Goal: Task Accomplishment & Management: Manage account settings

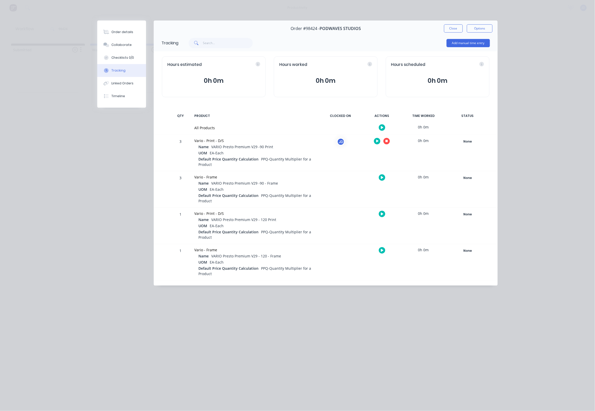
click at [386, 143] on icon "button" at bounding box center [386, 141] width 3 height 3
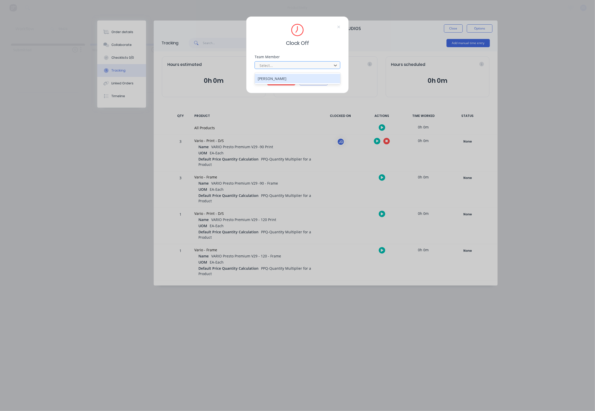
click at [266, 67] on div "Select..." at bounding box center [293, 65] width 69 height 5
click at [272, 78] on div "[PERSON_NAME]" at bounding box center [298, 78] width 86 height 9
click at [273, 82] on button "Clock Off" at bounding box center [281, 81] width 28 height 8
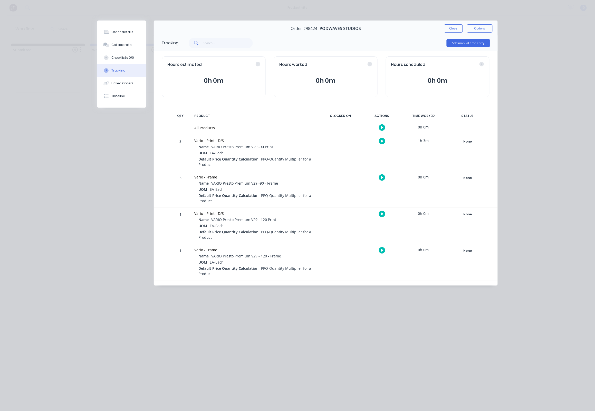
click at [188, 135] on div at bounding box center [180, 127] width 15 height 13
click at [444, 27] on button "Close" at bounding box center [453, 28] width 19 height 8
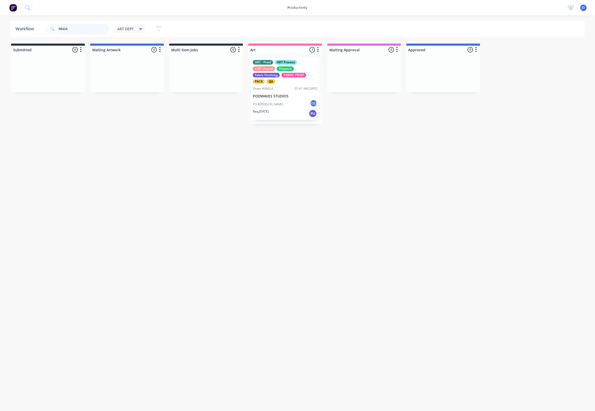
drag, startPoint x: 88, startPoint y: 27, endPoint x: 57, endPoint y: 26, distance: 30.8
click at [57, 26] on div "98424" at bounding box center [77, 29] width 64 height 10
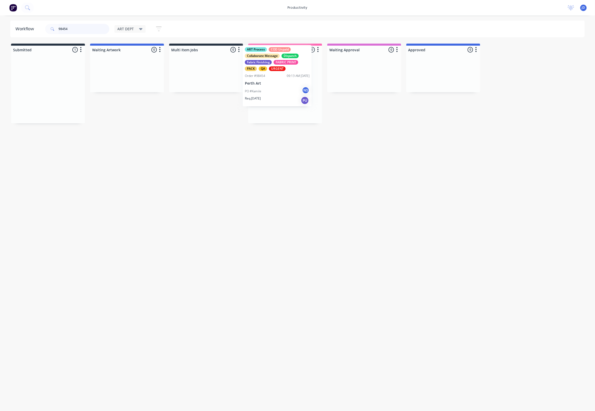
drag, startPoint x: 129, startPoint y: 86, endPoint x: 289, endPoint y: 78, distance: 160.6
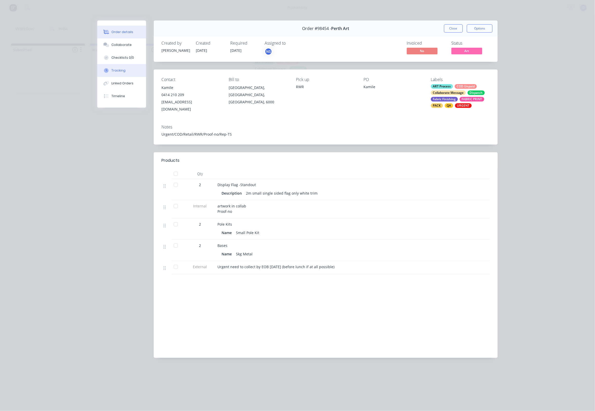
click at [119, 73] on div "Tracking" at bounding box center [119, 70] width 14 height 5
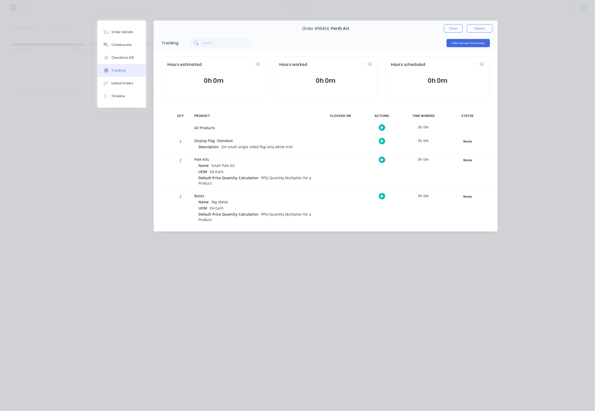
click at [382, 141] on icon "button" at bounding box center [382, 141] width 3 height 3
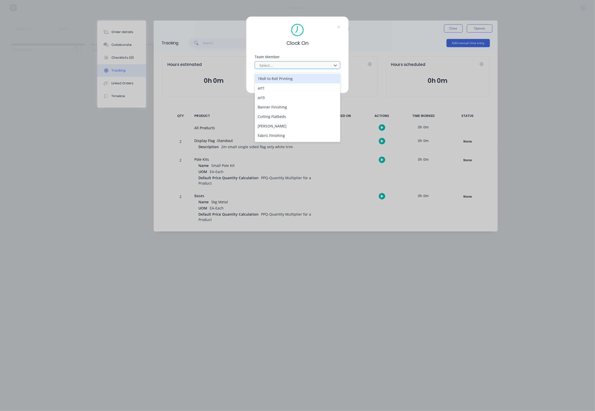
click at [268, 66] on div "Select..." at bounding box center [293, 65] width 69 height 5
click at [267, 111] on div "[PERSON_NAME]" at bounding box center [298, 111] width 86 height 9
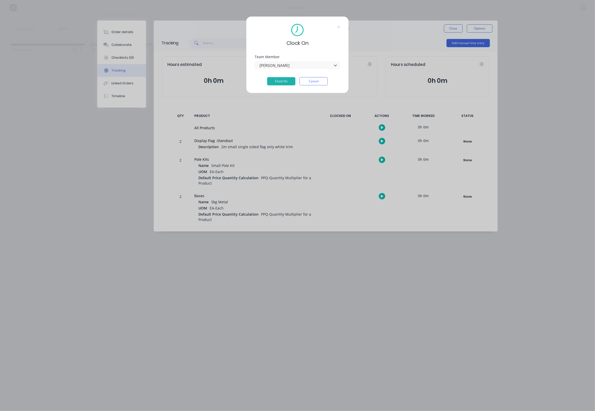
click at [276, 77] on div "Team Member option [PERSON_NAME], selected. [PERSON_NAME]" at bounding box center [298, 66] width 86 height 22
click at [276, 81] on button "Clock On" at bounding box center [281, 81] width 28 height 8
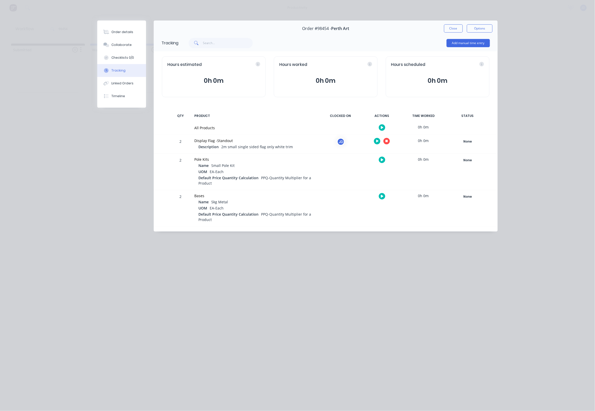
click at [386, 142] on icon "button" at bounding box center [386, 141] width 3 height 3
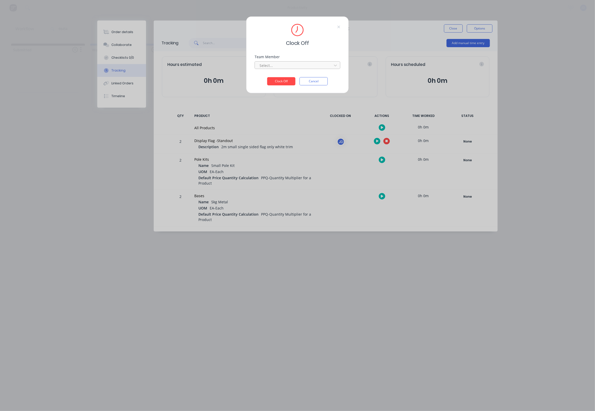
click at [291, 67] on div at bounding box center [294, 65] width 70 height 6
drag, startPoint x: 273, startPoint y: 75, endPoint x: 274, endPoint y: 81, distance: 6.0
click at [273, 75] on div "[PERSON_NAME]" at bounding box center [298, 78] width 86 height 9
click at [275, 85] on button "Clock Off" at bounding box center [281, 81] width 28 height 8
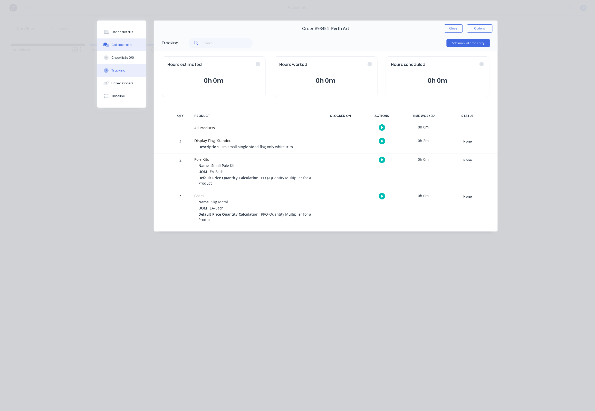
click at [114, 47] on div "Collaborate" at bounding box center [122, 45] width 20 height 5
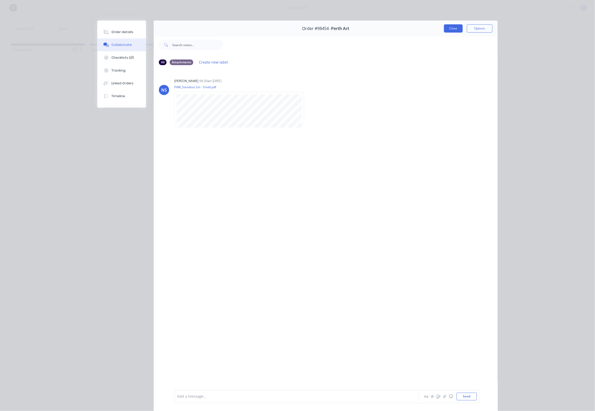
click at [455, 28] on button "Close" at bounding box center [453, 28] width 19 height 8
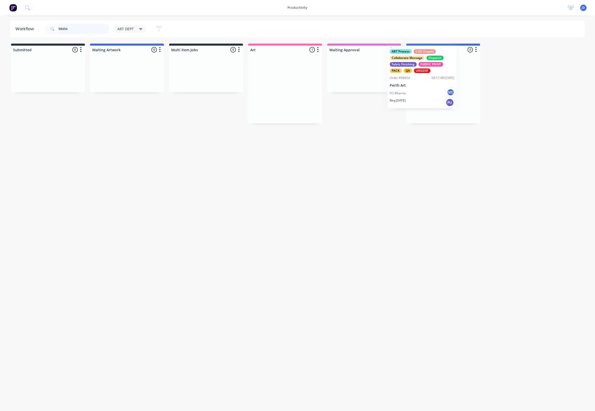
drag, startPoint x: 385, startPoint y: 69, endPoint x: 445, endPoint y: 67, distance: 59.6
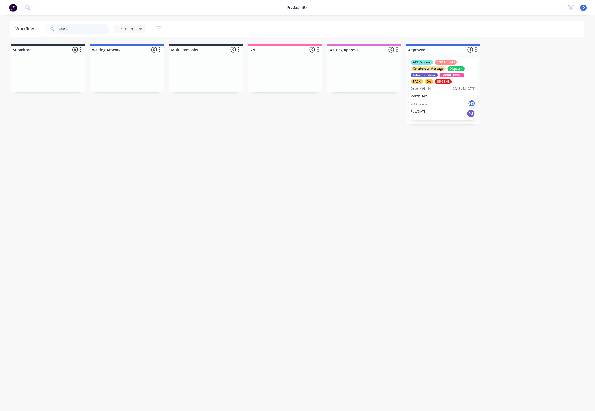
drag, startPoint x: 68, startPoint y: 28, endPoint x: 53, endPoint y: 26, distance: 15.5
click at [53, 26] on div "98454" at bounding box center [77, 29] width 64 height 10
type input "98411"
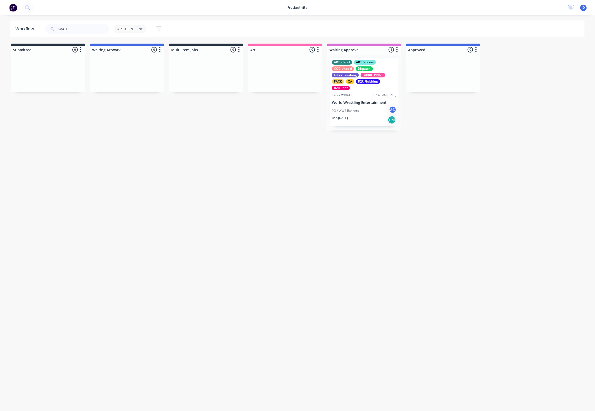
click at [350, 101] on p "World Wrestling Entertainment" at bounding box center [364, 103] width 65 height 4
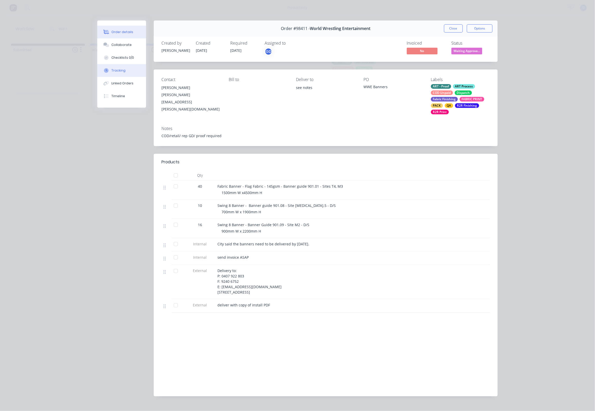
click at [121, 76] on button "Tracking" at bounding box center [121, 70] width 49 height 13
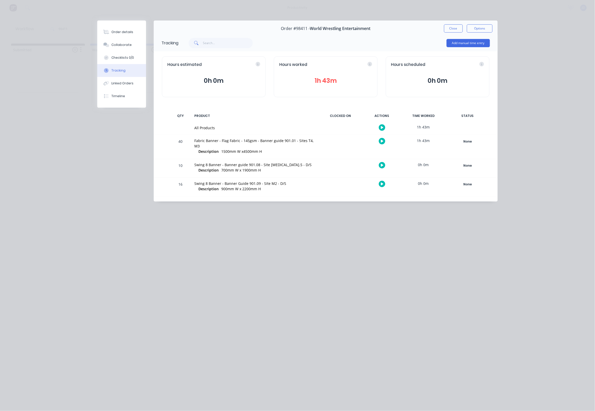
click at [381, 143] on icon "button" at bounding box center [382, 141] width 3 height 3
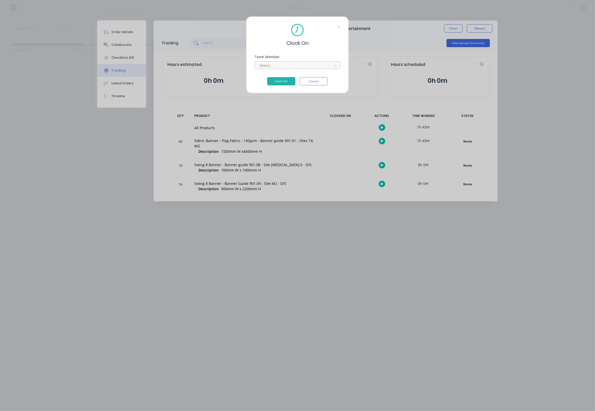
click at [275, 67] on div at bounding box center [294, 65] width 70 height 6
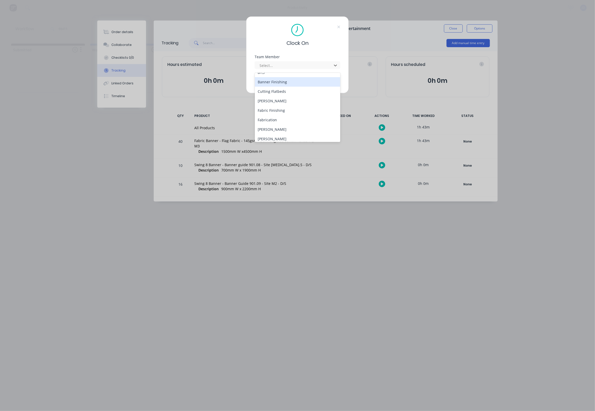
scroll to position [32, 0]
click at [278, 128] on div "[PERSON_NAME]" at bounding box center [298, 131] width 86 height 9
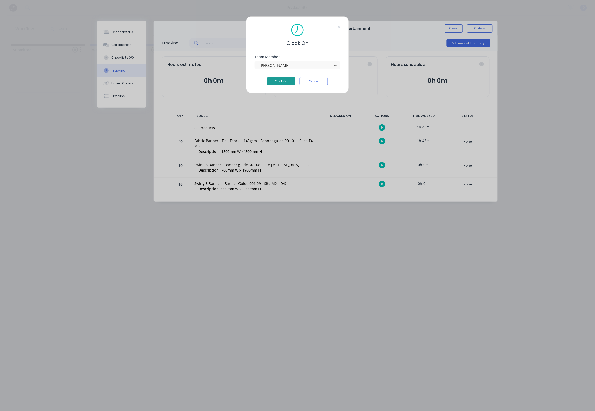
click at [276, 83] on button "Clock On" at bounding box center [281, 81] width 28 height 8
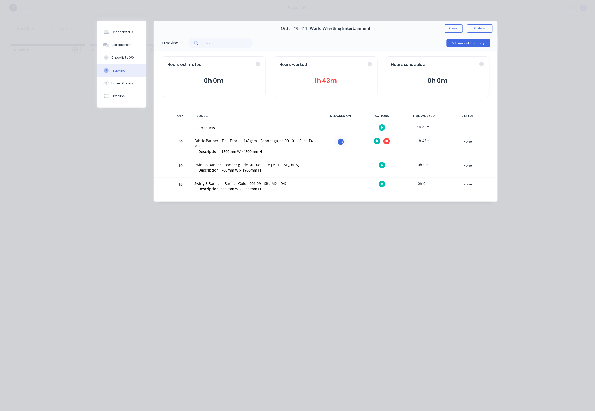
click at [384, 141] on button "button" at bounding box center [386, 141] width 6 height 6
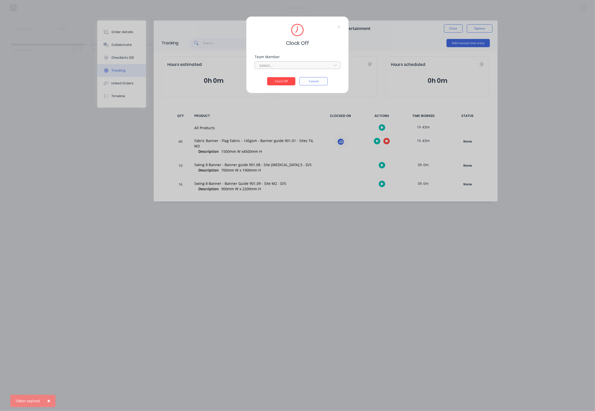
click at [284, 69] on div at bounding box center [294, 65] width 70 height 6
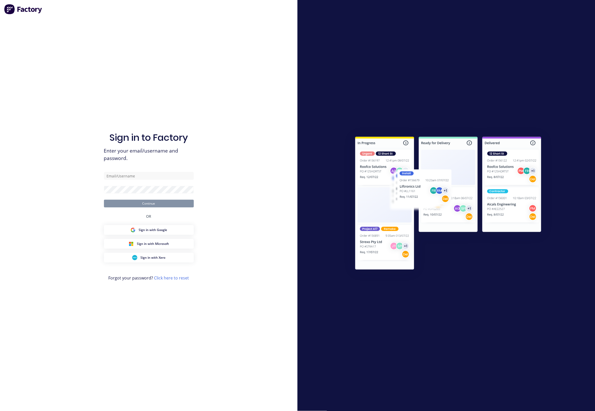
click at [267, 82] on div "Sign in to Factory Enter your email/username and password. Continue OR Sign in …" at bounding box center [148, 205] width 297 height 411
click at [158, 173] on input "text" at bounding box center [149, 176] width 90 height 8
type input "[EMAIL_ADDRESS][DOMAIN_NAME]"
click at [153, 201] on button "Continue" at bounding box center [149, 204] width 90 height 8
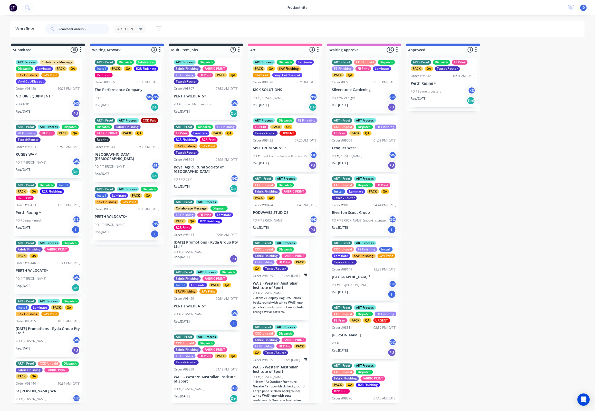
click at [63, 28] on input "text" at bounding box center [84, 29] width 51 height 10
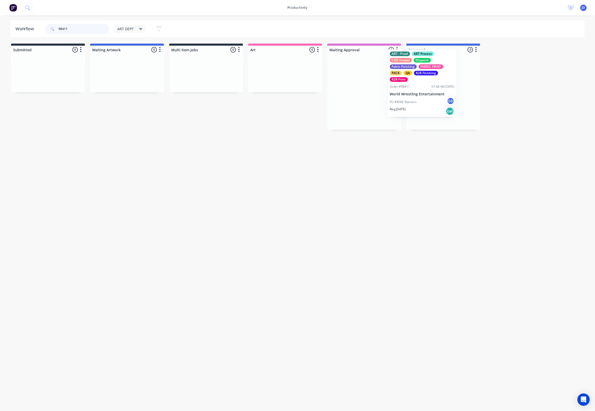
drag, startPoint x: 379, startPoint y: 107, endPoint x: 429, endPoint y: 106, distance: 49.6
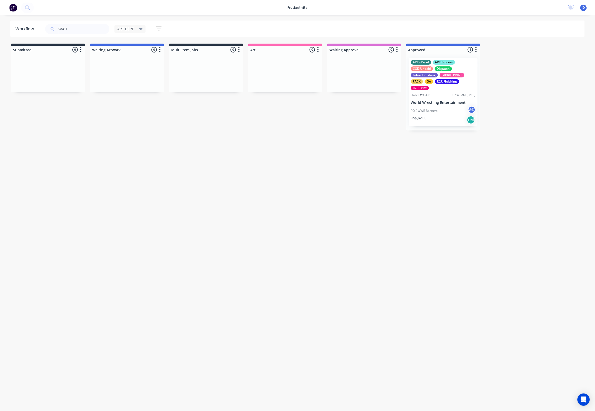
click at [430, 109] on div "ART - Proof ART Process COD Unpaid Dispatch Fabric Finishing FABRIC PRINT PACK …" at bounding box center [443, 92] width 74 height 77
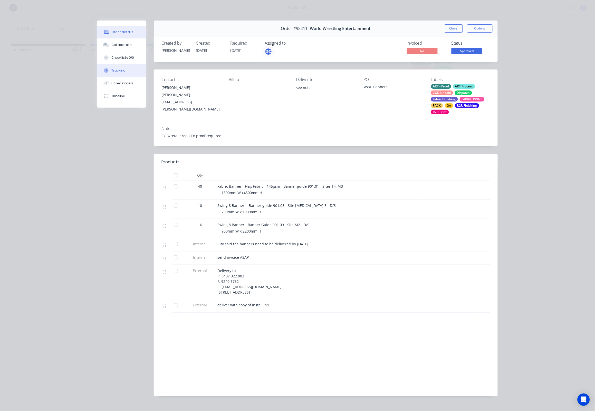
click at [114, 69] on button "Tracking" at bounding box center [121, 70] width 49 height 13
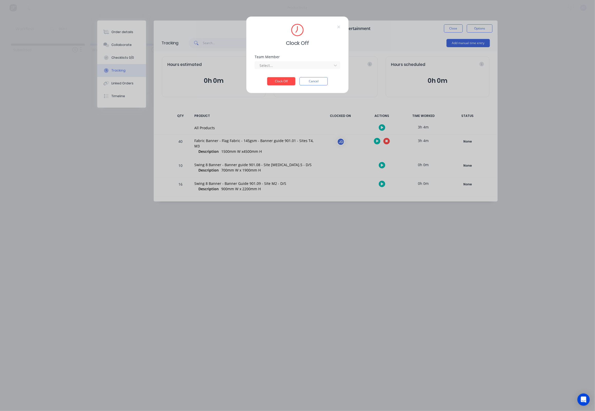
click at [285, 69] on div at bounding box center [294, 65] width 70 height 6
click at [273, 80] on div "[PERSON_NAME]" at bounding box center [298, 78] width 86 height 9
click at [277, 83] on button "Clock Off" at bounding box center [281, 81] width 28 height 8
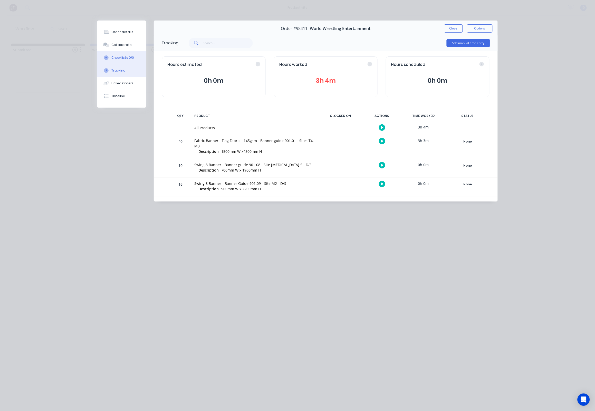
drag, startPoint x: 119, startPoint y: 47, endPoint x: 108, endPoint y: 59, distance: 15.2
click at [119, 47] on div "Collaborate" at bounding box center [122, 45] width 20 height 5
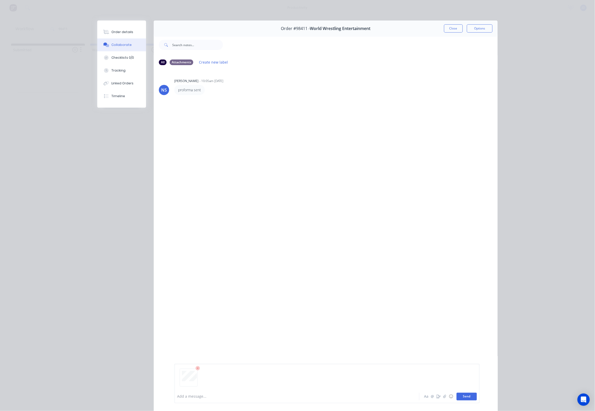
click at [463, 396] on button "Send" at bounding box center [467, 397] width 20 height 8
click at [449, 30] on button "Close" at bounding box center [453, 28] width 19 height 8
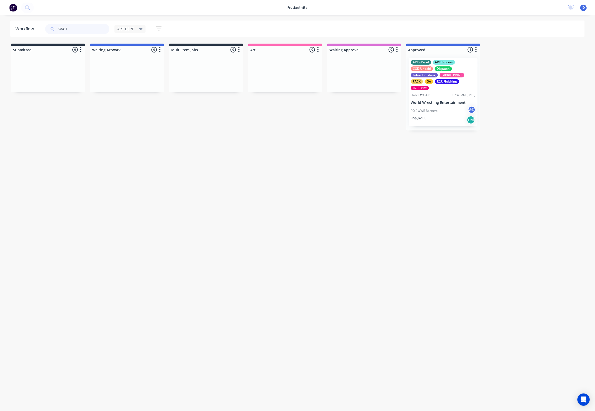
drag, startPoint x: 84, startPoint y: 32, endPoint x: 39, endPoint y: 26, distance: 45.8
click at [39, 26] on header "Workflow 98411 ART DEPT Save new view None edit ART DEPT (Default) edit Banner …" at bounding box center [297, 29] width 575 height 17
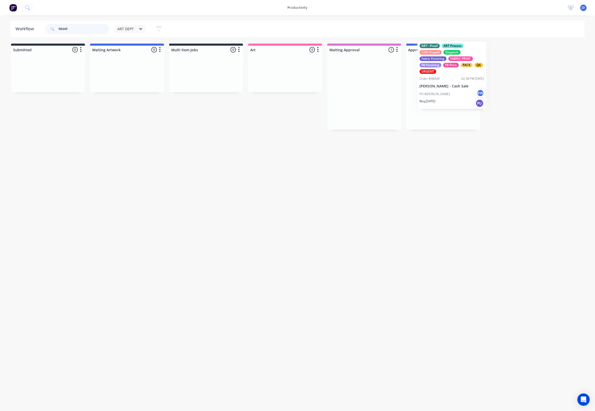
drag, startPoint x: 365, startPoint y: 106, endPoint x: 443, endPoint y: 98, distance: 78.4
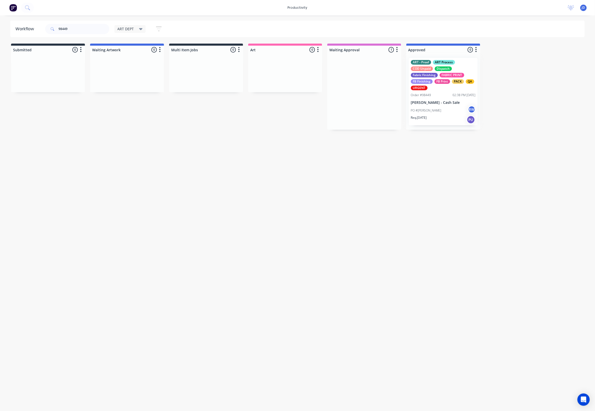
click at [432, 104] on div at bounding box center [443, 92] width 74 height 76
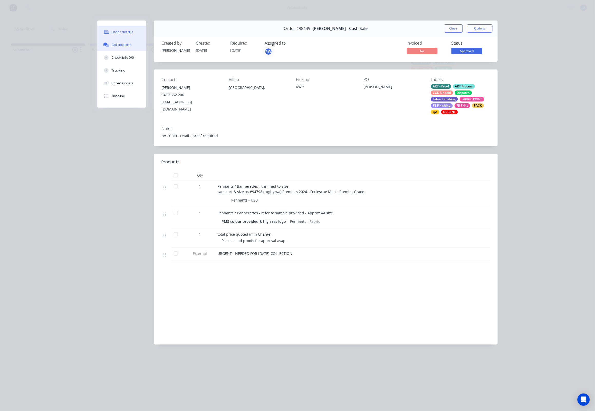
click at [119, 49] on button "Collaborate" at bounding box center [121, 44] width 49 height 13
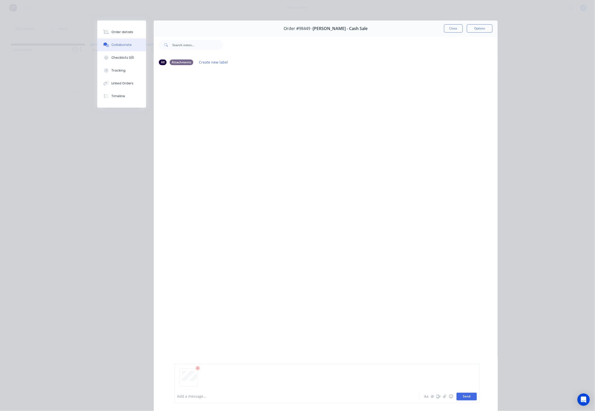
click at [465, 394] on button "Send" at bounding box center [467, 397] width 20 height 8
click at [451, 31] on button "Close" at bounding box center [453, 28] width 19 height 8
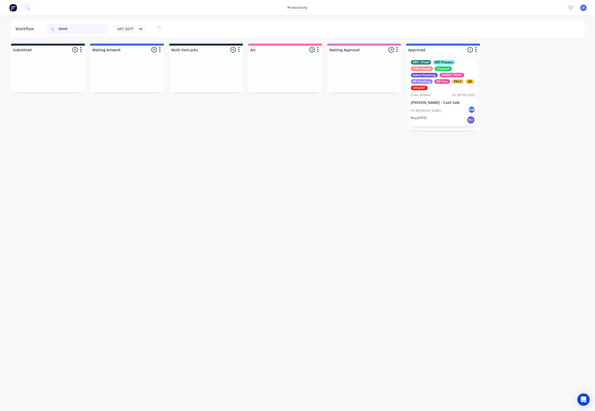
drag, startPoint x: 74, startPoint y: 30, endPoint x: 51, endPoint y: 27, distance: 23.8
click at [51, 27] on div "98449" at bounding box center [77, 29] width 64 height 10
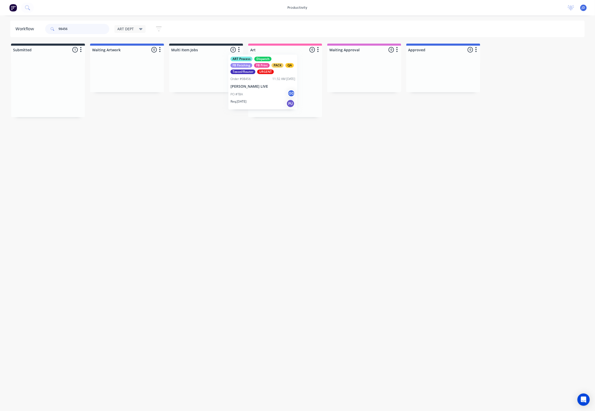
drag, startPoint x: 39, startPoint y: 79, endPoint x: 263, endPoint y: 75, distance: 224.1
click at [267, 89] on div at bounding box center [285, 85] width 74 height 63
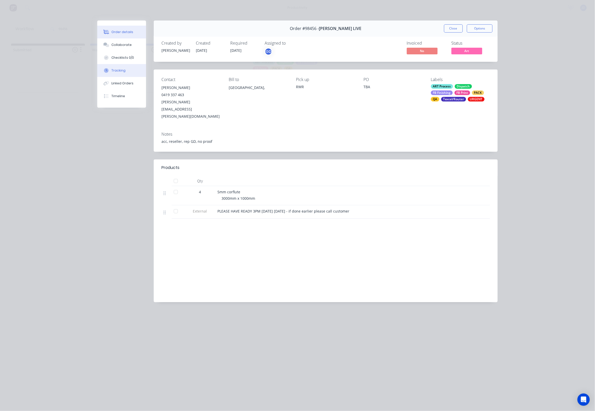
click at [115, 71] on div "Tracking" at bounding box center [119, 70] width 14 height 5
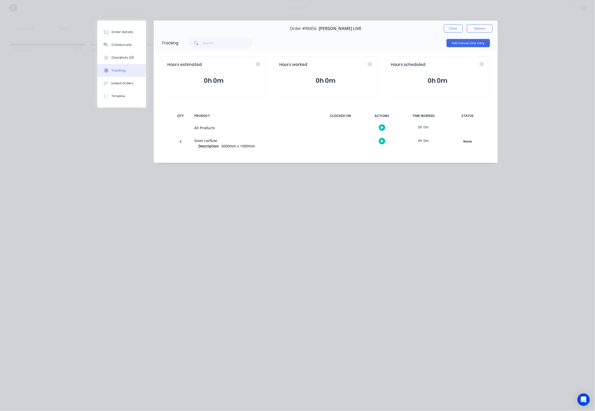
click at [382, 141] on icon "button" at bounding box center [382, 141] width 3 height 3
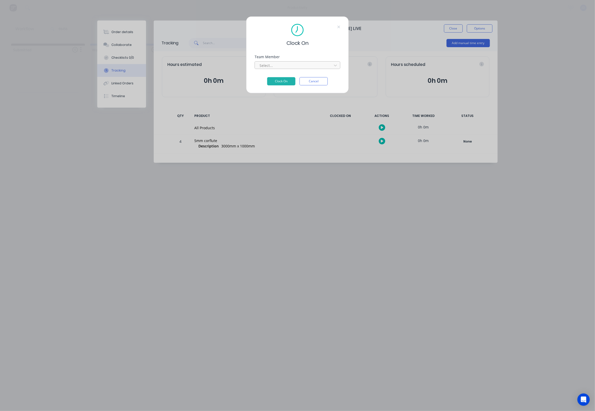
drag, startPoint x: 281, startPoint y: 67, endPoint x: 276, endPoint y: 71, distance: 6.3
click at [281, 67] on div at bounding box center [294, 65] width 70 height 6
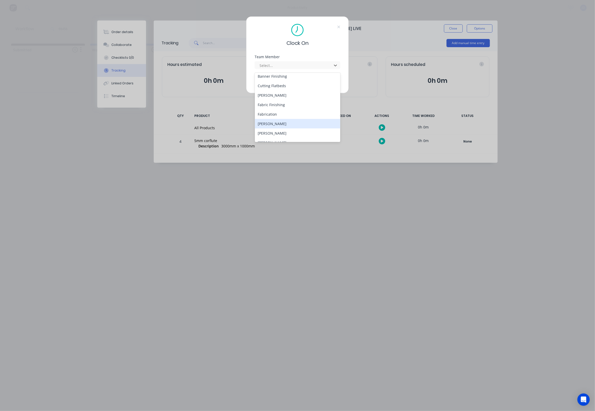
scroll to position [32, 0]
click at [264, 130] on div "[PERSON_NAME]" at bounding box center [298, 132] width 86 height 9
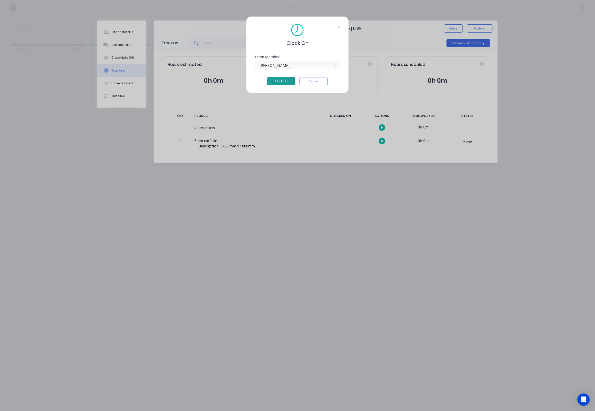
click at [277, 81] on button "Clock On" at bounding box center [281, 81] width 28 height 8
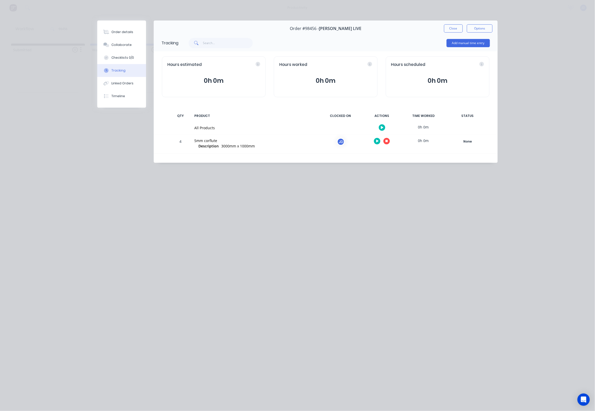
click at [389, 142] on button "button" at bounding box center [386, 141] width 6 height 6
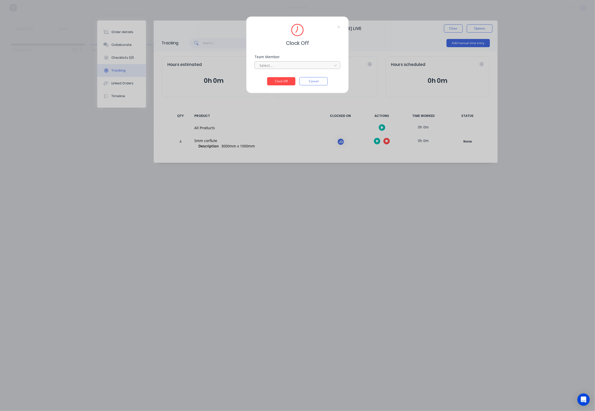
drag, startPoint x: 262, startPoint y: 66, endPoint x: 266, endPoint y: 71, distance: 6.1
click at [262, 66] on div "Select..." at bounding box center [293, 65] width 69 height 5
click at [269, 76] on div "[PERSON_NAME]" at bounding box center [298, 78] width 86 height 9
click at [282, 81] on button "Clock Off" at bounding box center [281, 81] width 28 height 8
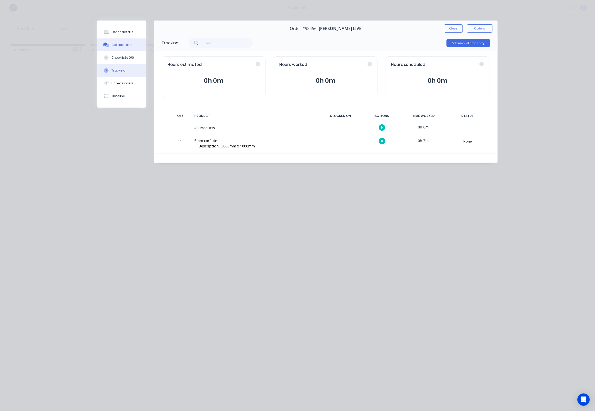
click at [127, 45] on div "Collaborate" at bounding box center [122, 45] width 20 height 5
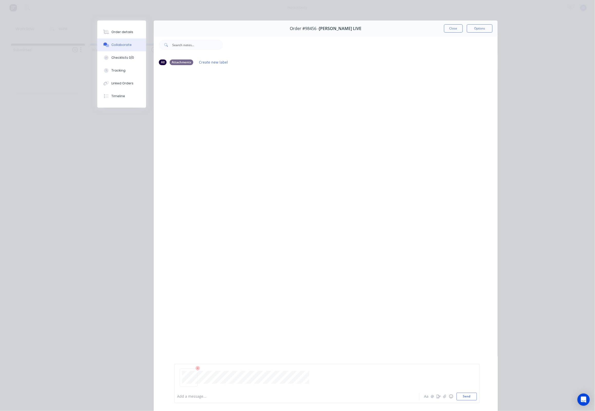
click at [466, 392] on div at bounding box center [327, 380] width 300 height 26
click at [466, 394] on button "Send" at bounding box center [467, 397] width 20 height 8
click at [453, 24] on button "Close" at bounding box center [453, 28] width 19 height 8
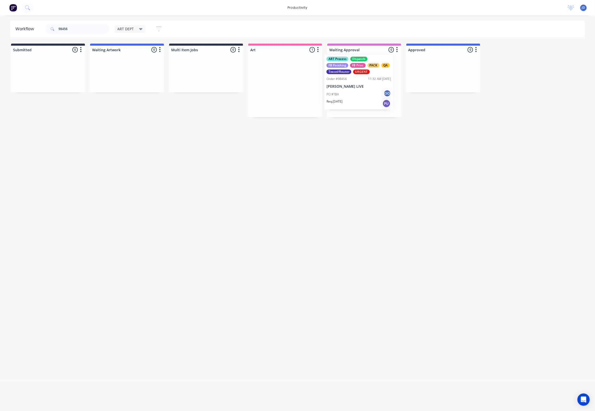
drag, startPoint x: 339, startPoint y: 71, endPoint x: 376, endPoint y: 71, distance: 36.4
click at [74, 33] on input "98456" at bounding box center [84, 29] width 51 height 10
drag, startPoint x: 76, startPoint y: 30, endPoint x: 38, endPoint y: 27, distance: 38.1
click at [38, 27] on header "Workflow 98456 ART DEPT Save new view None edit ART DEPT (Default) edit Banner …" at bounding box center [297, 29] width 575 height 17
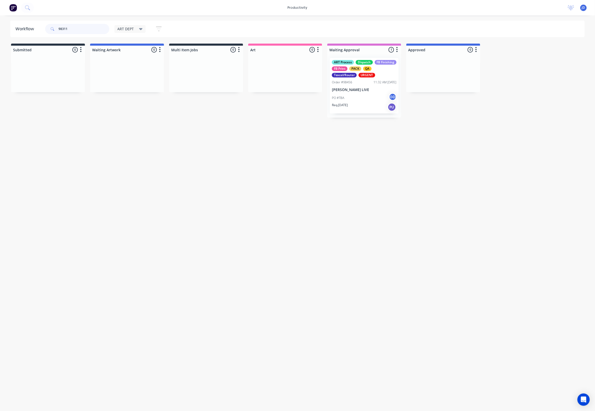
type input "98311"
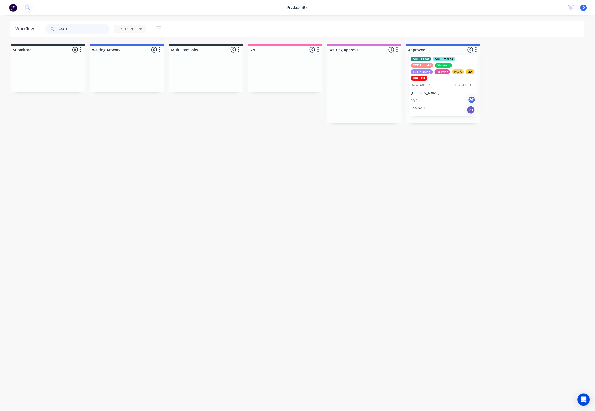
drag, startPoint x: 343, startPoint y: 88, endPoint x: 422, endPoint y: 84, distance: 78.6
click at [436, 96] on div "ART - Proof ART Process COD Unpaid Dispatch FB Finishing FB Print PACK QA URGEN…" at bounding box center [443, 86] width 74 height 64
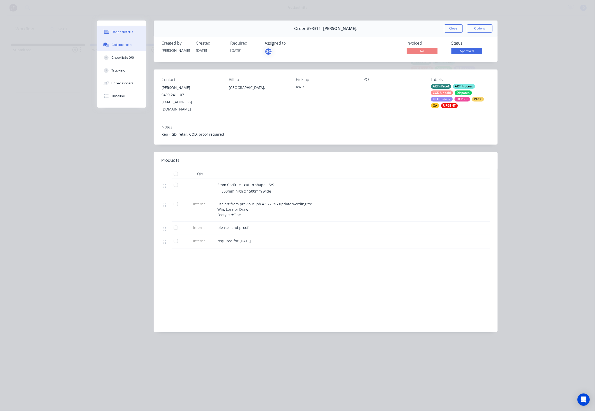
click at [119, 49] on button "Collaborate" at bounding box center [121, 44] width 49 height 13
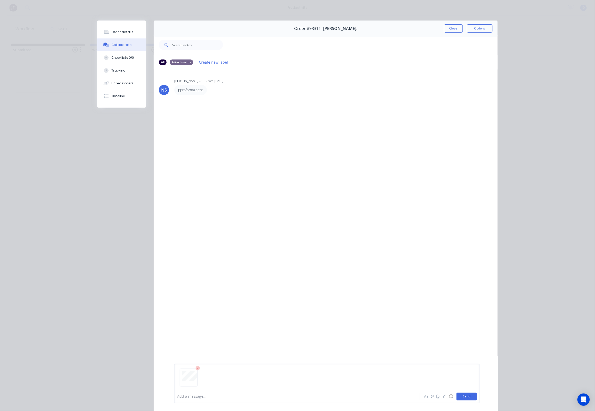
click at [464, 394] on button "Send" at bounding box center [467, 397] width 20 height 8
click at [448, 29] on button "Close" at bounding box center [453, 28] width 19 height 8
